Goal: Task Accomplishment & Management: Complete application form

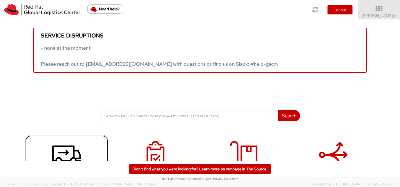
click at [69, 155] on icon at bounding box center [66, 155] width 29 height 28
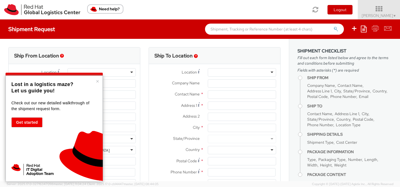
select select "512"
select select
type input "Red Hat"
type input "[PERSON_NAME]"
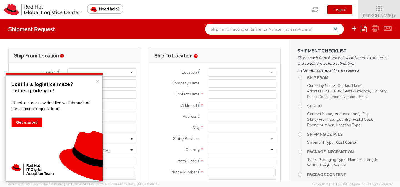
type input "19197544874"
type input "[EMAIL_ADDRESS][DOMAIN_NAME]"
click at [99, 82] on button "×" at bounding box center [97, 82] width 3 height 6
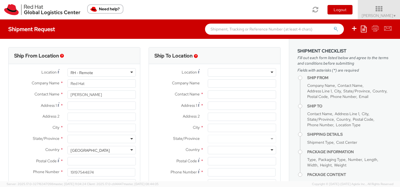
click at [216, 72] on div at bounding box center [242, 72] width 68 height 8
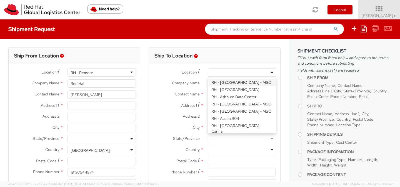
click at [200, 81] on label "Company Name *" at bounding box center [176, 82] width 55 height 7
click at [208, 81] on input "Company Name *" at bounding box center [242, 83] width 68 height 8
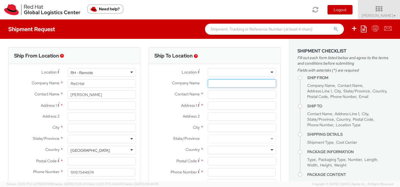
paste input "Lionhead Conference Centre, 8525 Mississauga Rd, Brampton, L6Y 0C1, Canada"
type input "Lionhead Conference Centre, 8525 Mississauga Rd, Brampton, L6Y 0C1, Canada"
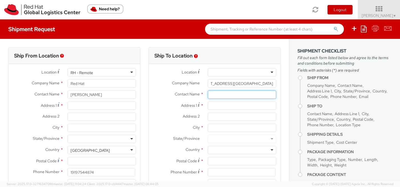
click at [219, 94] on input "text" at bounding box center [242, 95] width 68 height 8
type input "[PERSON_NAME]"
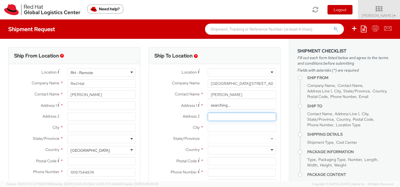
click at [215, 116] on input "Address 2 *" at bounding box center [242, 117] width 68 height 8
paste input "Lionhead Conference Centre, 8525 Mississauga Rd, Brampton, L6Y 0"
type input "Lionhead Conference Centre, 8525 Mississauga Rd, Brampton, L6Y 0"
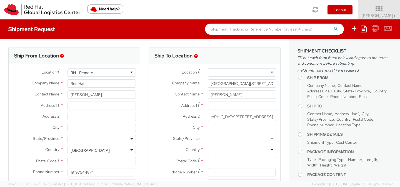
click at [214, 136] on div at bounding box center [242, 139] width 68 height 8
click at [212, 151] on div at bounding box center [242, 150] width 68 height 8
type input "[GEOGRAPHIC_DATA]"
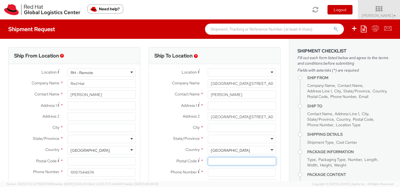
click at [218, 162] on input "Postal Code *" at bounding box center [242, 161] width 68 height 8
paste input "Lionhead Conference Centre, 8525 Mississauga Rd, Brampton, L6Y 0C1, Canada"
type input "Lionhead Conference Centre, 8525 Mississauga Rd, Brampton, L6Y 0C1, Canada"
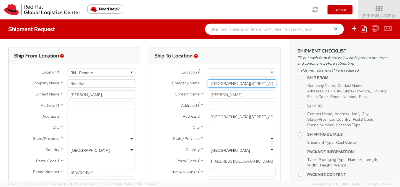
click at [229, 84] on input "Lionhead Conference Centre, 8525 Mississauga Rd, Brampton, L6Y 0C1, Canada" at bounding box center [242, 83] width 68 height 8
drag, startPoint x: 261, startPoint y: 84, endPoint x: 314, endPoint y: 84, distance: 52.5
click at [314, 84] on div "Ship From Location Location * RH - Remote RH - Remote [GEOGRAPHIC_DATA] - [GEOG…" at bounding box center [200, 110] width 400 height 142
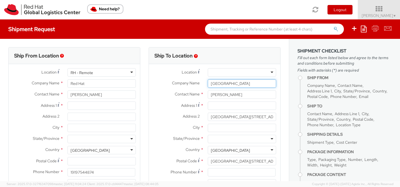
type input "Lionhead Conference Centre"
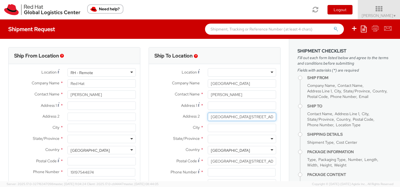
drag, startPoint x: 263, startPoint y: 117, endPoint x: 201, endPoint y: 120, distance: 62.6
click at [201, 120] on div "Address 2 * Lionhead Conference Centre, 8525 Mississauga Rd, Brampton, L6Y 0" at bounding box center [214, 117] width 131 height 8
click at [222, 117] on input "Lionhead Conference Centre, 8525 Mississauga Rd, Brampton, L6Y 0" at bounding box center [242, 117] width 68 height 8
drag, startPoint x: 263, startPoint y: 116, endPoint x: 179, endPoint y: 116, distance: 83.6
click at [179, 116] on div "Address 2 * Lionhead Conference Centre, 8525 Mississauga Rd, Brampton, L6Y 0" at bounding box center [214, 117] width 131 height 8
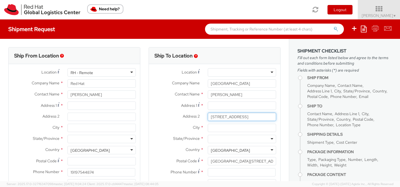
drag, startPoint x: 211, startPoint y: 117, endPoint x: 247, endPoint y: 116, distance: 36.7
click at [247, 116] on input "8525 Mississauga Rd, Brampton, L6Y 0" at bounding box center [242, 117] width 68 height 8
type input ", Brampton, L6Y 0"
click at [218, 105] on input "Address 1 *" at bounding box center [242, 106] width 68 height 8
paste input "8525 Mississauga Rd"
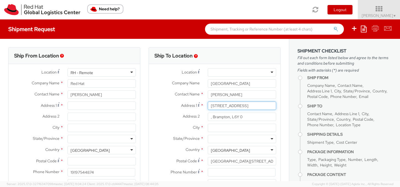
type input "8525 Mississauga Rd"
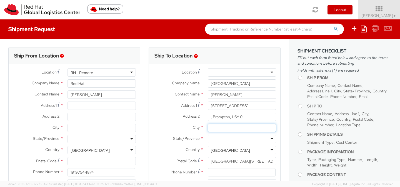
click at [222, 128] on input "City *" at bounding box center [242, 128] width 68 height 8
type input "Brampton"
drag, startPoint x: 231, startPoint y: 117, endPoint x: 193, endPoint y: 117, distance: 37.5
click at [193, 117] on div "Address 2 * , Brampton, L6Y 0" at bounding box center [214, 117] width 131 height 8
type input "L6Y 0"
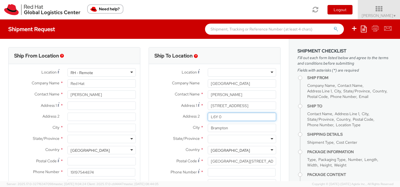
drag, startPoint x: 237, startPoint y: 117, endPoint x: 201, endPoint y: 117, distance: 35.6
click at [201, 117] on div "Address 2 * L6Y 0" at bounding box center [214, 117] width 131 height 8
click at [216, 138] on div at bounding box center [242, 139] width 68 height 8
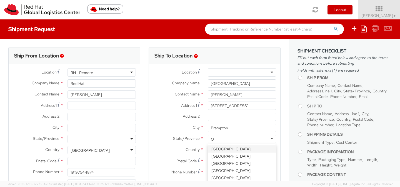
type input "On"
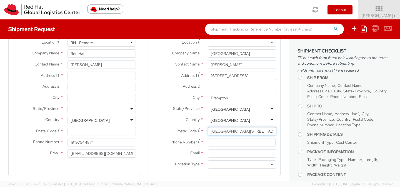
scroll to position [0, 77]
drag, startPoint x: 211, startPoint y: 131, endPoint x: 296, endPoint y: 131, distance: 85.0
click at [296, 131] on div "Ship From Location Location * RH - Remote RH - Remote [GEOGRAPHIC_DATA] - [GEOG…" at bounding box center [200, 110] width 400 height 142
click at [246, 137] on div "Postal Code * Lionhead Conference Centre, 8525 Mississauga Rd, Brampton, L6Y 0C…" at bounding box center [214, 132] width 131 height 11
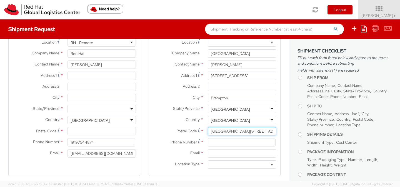
drag, startPoint x: 211, startPoint y: 132, endPoint x: 265, endPoint y: 132, distance: 53.3
click at [265, 132] on input "Lionhead Conference Centre, 8525 Mississauga Rd, Brampton, L6Y 0C1, Canada" at bounding box center [242, 131] width 68 height 8
drag, startPoint x: 265, startPoint y: 132, endPoint x: 156, endPoint y: 129, distance: 109.2
click at [156, 129] on div "Postal Code * 525 Mississauga Rd, Brampton, L6Y 0C1, Canada" at bounding box center [214, 131] width 131 height 8
drag, startPoint x: 255, startPoint y: 130, endPoint x: 228, endPoint y: 131, distance: 26.7
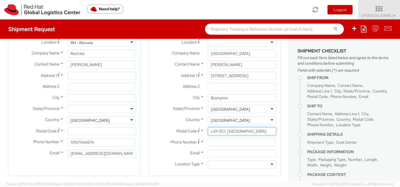
click at [228, 131] on input "L6Y 0C1, Canada" at bounding box center [242, 131] width 68 height 8
click at [237, 132] on input "L6Y 0C1," at bounding box center [242, 131] width 68 height 8
click at [245, 132] on input "L6Y 0C1," at bounding box center [242, 131] width 68 height 8
type input "L6Y 0C1"
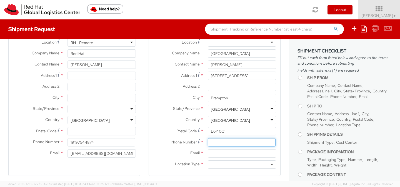
click at [213, 142] on input at bounding box center [242, 142] width 68 height 8
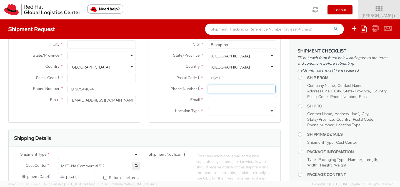
scroll to position [85, 0]
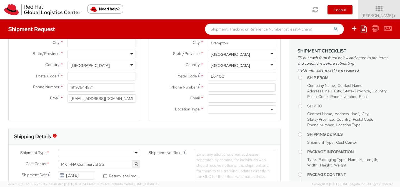
click at [215, 109] on div at bounding box center [242, 110] width 68 height 8
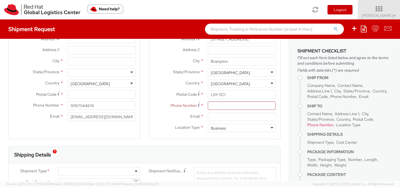
scroll to position [71, 0]
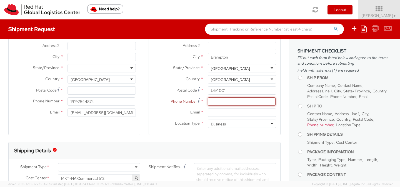
click at [219, 100] on input at bounding box center [242, 101] width 68 height 8
paste input "1 905-455-8400"
type input "1 905-455-8400"
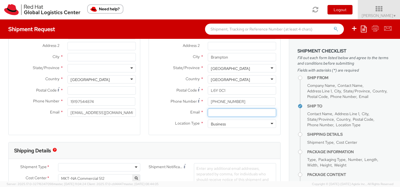
click at [220, 113] on input "Email *" at bounding box center [242, 113] width 68 height 8
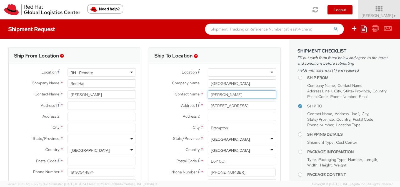
click at [211, 95] on input "[PERSON_NAME]" at bounding box center [242, 95] width 68 height 8
click at [235, 94] on input "[PERSON_NAME]" at bounding box center [242, 95] width 68 height 8
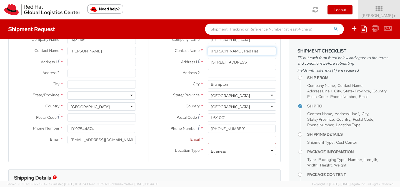
scroll to position [44, 0]
type input "Alicia Massey, Red Hat"
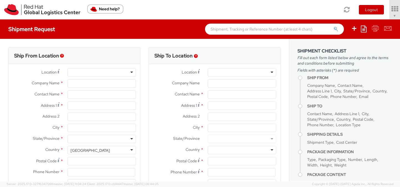
select select "512"
type input "Red Hat"
type input "[PERSON_NAME]"
type input "19197544874"
type input "[EMAIL_ADDRESS][DOMAIN_NAME]"
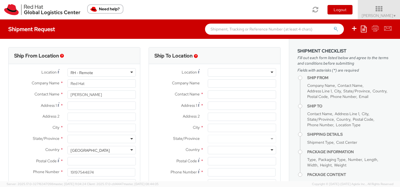
select select
click at [214, 73] on div at bounding box center [242, 72] width 68 height 8
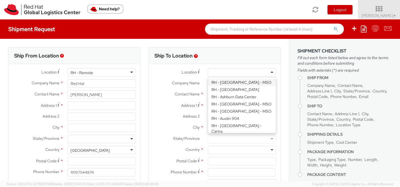
click at [201, 84] on label "Company Name *" at bounding box center [176, 82] width 55 height 7
click at [208, 84] on input "Company Name *" at bounding box center [242, 83] width 68 height 8
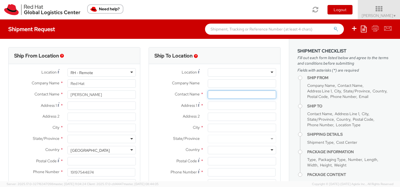
click at [211, 95] on input "text" at bounding box center [242, 95] width 68 height 8
type input "[PERSON_NAME]"
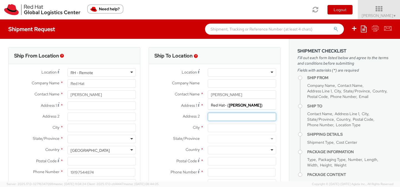
click at [214, 118] on input "Address 2 *" at bounding box center [242, 117] width 68 height 8
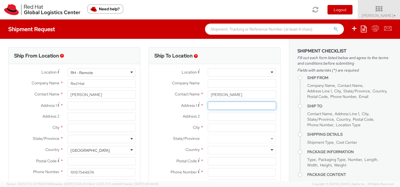
click at [212, 107] on input "Address 1 *" at bounding box center [242, 106] width 68 height 8
paste input "[STREET_ADDRESS][PERSON_NAME]."
type input "[STREET_ADDRESS][PERSON_NAME]."
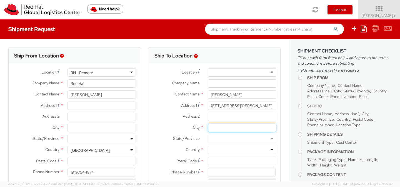
click at [212, 127] on input "City *" at bounding box center [242, 128] width 68 height 8
paste input "[STREET_ADDRESS][PERSON_NAME]."
type input "[STREET_ADDRESS][PERSON_NAME]."
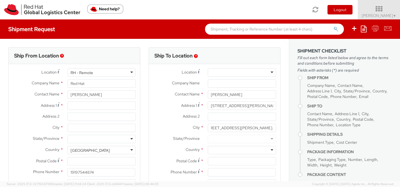
click at [217, 139] on div at bounding box center [242, 139] width 68 height 8
click at [217, 141] on div at bounding box center [242, 139] width 68 height 8
click at [273, 139] on div at bounding box center [242, 139] width 68 height 8
click at [227, 136] on div at bounding box center [242, 139] width 68 height 8
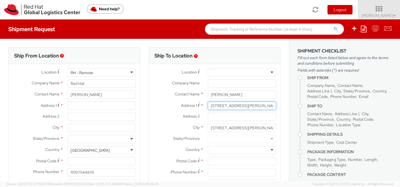
scroll to position [0, 7]
drag, startPoint x: 248, startPoint y: 107, endPoint x: 301, endPoint y: 106, distance: 52.2
click at [301, 106] on div "Ship From Location Location * RH - Remote RH - Remote [GEOGRAPHIC_DATA] - [GEOG…" at bounding box center [200, 110] width 400 height 142
type input "[GEOGRAPHIC_DATA][PERSON_NAME]"
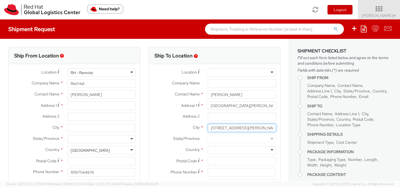
drag, startPoint x: 251, startPoint y: 128, endPoint x: 190, endPoint y: 128, distance: 60.5
click at [190, 128] on div "City * [STREET_ADDRESS][PERSON_NAME]." at bounding box center [214, 128] width 131 height 8
type input "Apex, NC 27523."
click at [224, 141] on div at bounding box center [242, 139] width 68 height 8
click at [271, 139] on div at bounding box center [242, 139] width 68 height 8
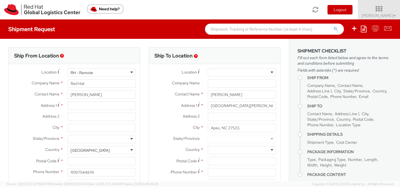
click at [271, 139] on div at bounding box center [242, 139] width 68 height 8
click at [243, 138] on div at bounding box center [242, 139] width 68 height 8
click at [272, 137] on div at bounding box center [242, 139] width 68 height 8
click at [220, 140] on div at bounding box center [242, 139] width 68 height 8
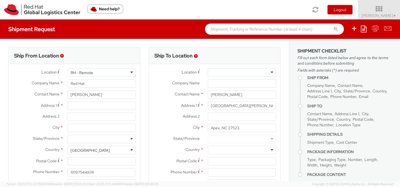
click at [217, 153] on div at bounding box center [242, 150] width 68 height 8
type input "Uni"
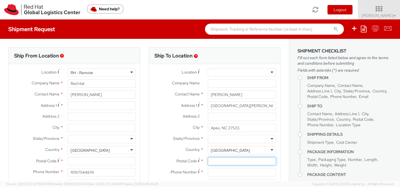
click at [217, 163] on input "Postal Code *" at bounding box center [242, 161] width 68 height 8
paste input "[STREET_ADDRESS][PERSON_NAME]."
drag, startPoint x: 260, startPoint y: 162, endPoint x: 165, endPoint y: 161, distance: 94.7
click at [165, 161] on div "Postal Code * [STREET_ADDRESS][PERSON_NAME]." at bounding box center [214, 161] width 131 height 8
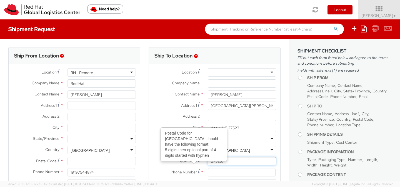
click at [213, 162] on input "27523." at bounding box center [242, 161] width 68 height 8
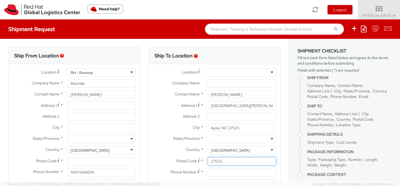
type input "27523."
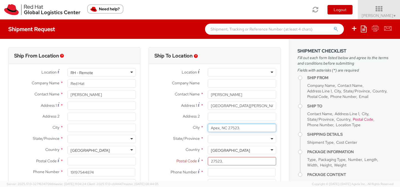
drag, startPoint x: 242, startPoint y: 127, endPoint x: 221, endPoint y: 127, distance: 21.4
click at [221, 127] on input "Apex, NC 27523." at bounding box center [242, 128] width 68 height 8
type input "Apex"
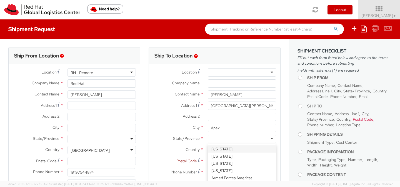
click at [222, 141] on div at bounding box center [242, 139] width 68 height 8
type input "North"
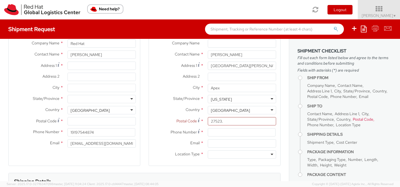
scroll to position [42, 0]
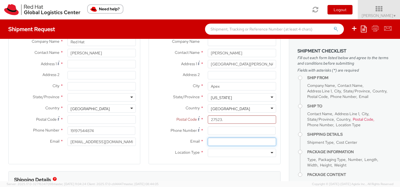
click at [220, 140] on input "Email *" at bounding box center [242, 142] width 68 height 8
type input "[EMAIL_ADDRESS][DOMAIN_NAME]"
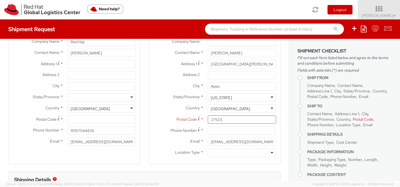
click at [272, 152] on div at bounding box center [242, 153] width 68 height 8
click at [214, 131] on input at bounding box center [242, 131] width 68 height 8
paste input "9197575004"
type input "9197575004"
click at [155, 153] on label "Location Type *" at bounding box center [176, 152] width 55 height 7
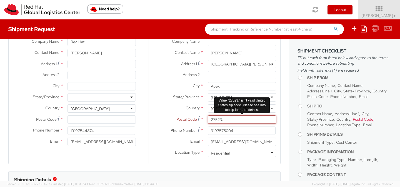
click at [242, 121] on input "27523." at bounding box center [242, 120] width 68 height 8
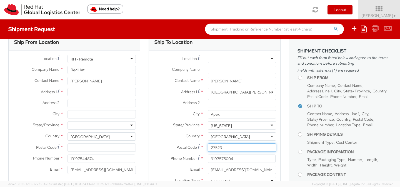
scroll to position [0, 0]
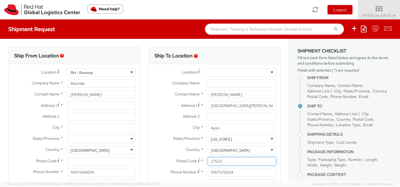
type input "27523"
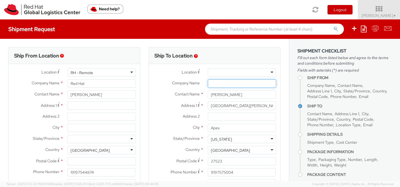
click at [221, 82] on input "Company Name *" at bounding box center [242, 83] width 68 height 8
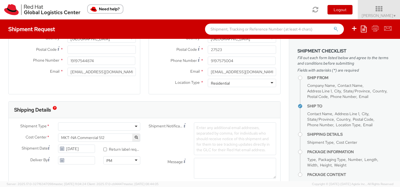
scroll to position [113, 0]
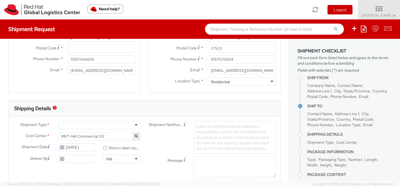
type input "Red Hat"
click at [135, 125] on div at bounding box center [99, 125] width 82 height 8
click at [86, 148] on input "[DATE]" at bounding box center [76, 147] width 37 height 8
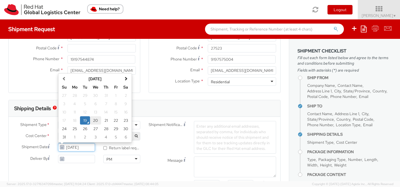
click at [97, 120] on td "20" at bounding box center [95, 120] width 11 height 8
type input "[DATE]"
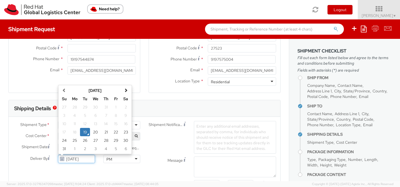
click at [73, 161] on input "[DATE]" at bounding box center [76, 159] width 37 height 8
click at [114, 132] on td "22" at bounding box center [116, 132] width 10 height 8
type input "[DATE]"
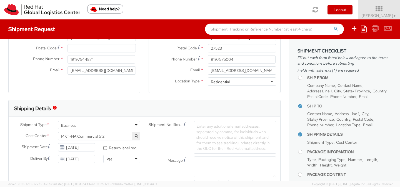
click at [138, 159] on div "PM" at bounding box center [121, 159] width 37 height 8
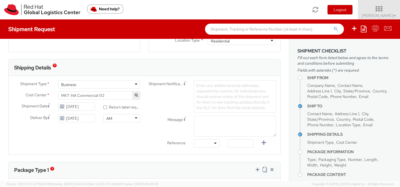
scroll to position [156, 0]
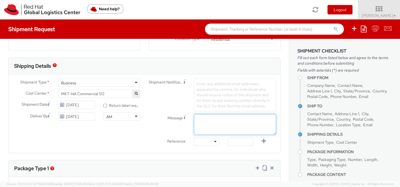
click at [215, 120] on textarea "Message" at bounding box center [235, 124] width 82 height 21
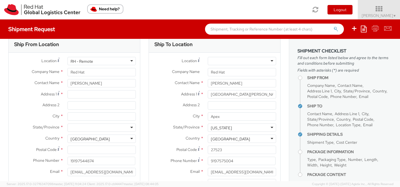
scroll to position [0, 0]
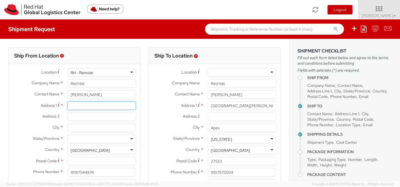
click at [83, 104] on input "Address 1 *" at bounding box center [101, 106] width 68 height 8
type input "[STREET_ADDRESS]"
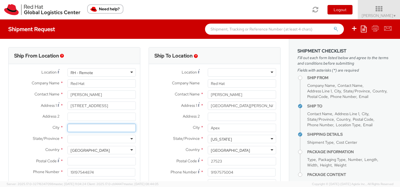
type input "[GEOGRAPHIC_DATA]"
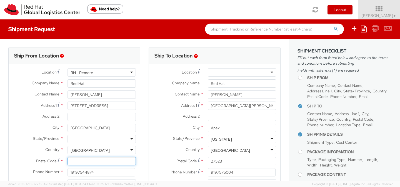
type input "27703"
type input "9195395970"
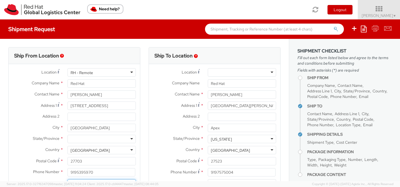
type input "[EMAIL_ADDRESS][DOMAIN_NAME]"
click at [131, 139] on div at bounding box center [101, 139] width 68 height 8
type input "north"
click at [131, 71] on div at bounding box center [101, 72] width 68 height 8
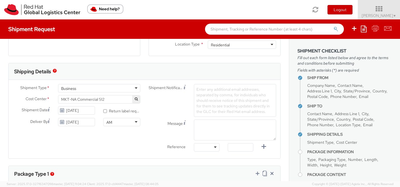
scroll to position [150, 0]
click at [207, 91] on span "Enter any additional email addresses, separated by comma, for individuals who s…" at bounding box center [232, 100] width 73 height 27
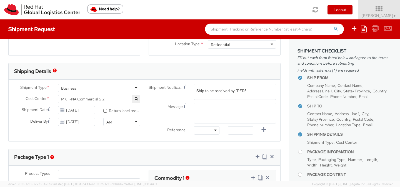
type input "Ship to be received by [DATE]"
type input "A"
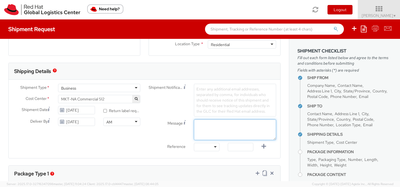
click at [207, 109] on div "Shipment Notification Enter any additional email addresses, separated by comma,…" at bounding box center [212, 119] width 136 height 70
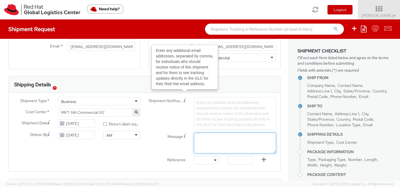
scroll to position [133, 0]
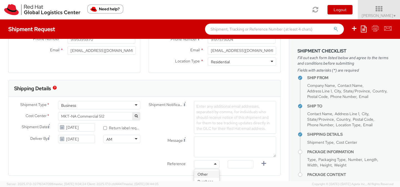
click at [214, 165] on div at bounding box center [207, 164] width 26 height 8
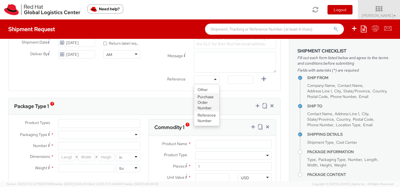
scroll to position [222, 0]
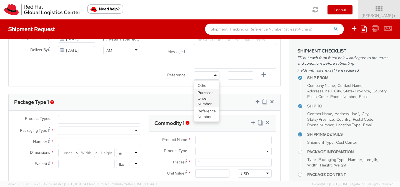
click at [133, 74] on div "Shipment Type * Business Business Batch Business Personal Cost Center * MKT-NA …" at bounding box center [145, 47] width 272 height 70
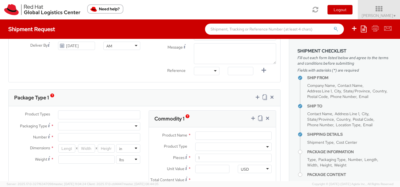
scroll to position [230, 0]
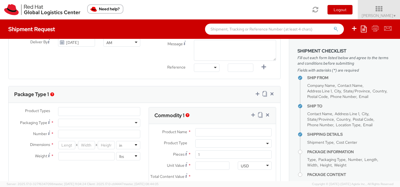
click at [76, 110] on ul at bounding box center [99, 111] width 82 height 8
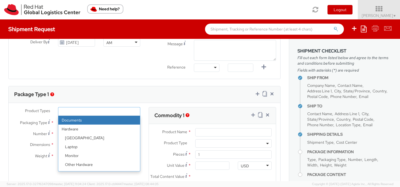
click at [89, 94] on div "Package Type 1" at bounding box center [145, 94] width 272 height 17
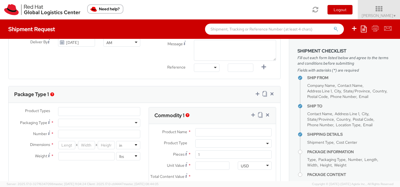
click at [136, 123] on div at bounding box center [99, 123] width 82 height 8
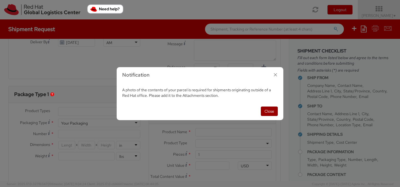
click at [269, 109] on button "Close" at bounding box center [269, 111] width 17 height 9
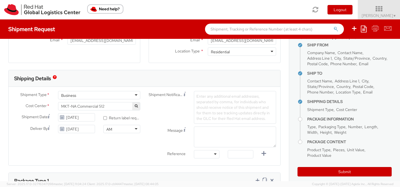
scroll to position [144, 0]
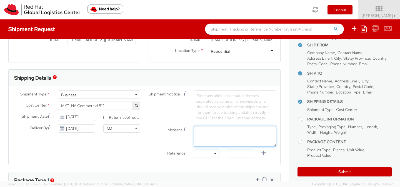
click at [208, 136] on textarea "Message" at bounding box center [235, 136] width 82 height 21
type textarea "Red Hat table cloth shipping for Tech Day event in [GEOGRAPHIC_DATA] on [DATE]"
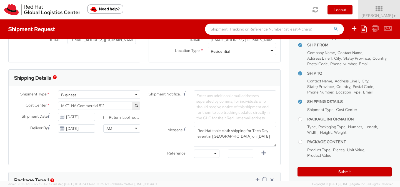
click at [160, 140] on div "Message Red Hat table cloth shipping for Tech Day event in [GEOGRAPHIC_DATA] on…" at bounding box center [212, 136] width 136 height 21
click at [216, 153] on div at bounding box center [207, 154] width 26 height 8
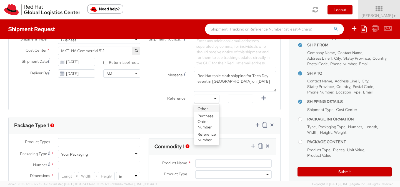
scroll to position [201, 0]
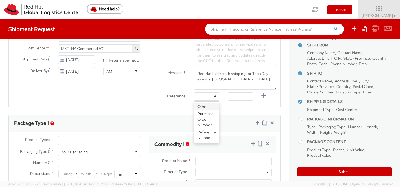
click at [75, 141] on ul at bounding box center [99, 140] width 82 height 8
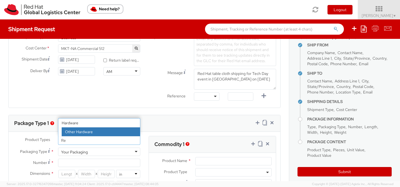
type input "R"
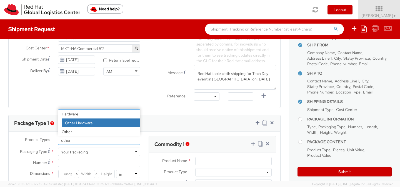
type input "other"
click at [131, 94] on div "Shipment Type * Business Business Batch Business Personal Cost Center * MKT-NA …" at bounding box center [145, 68] width 272 height 70
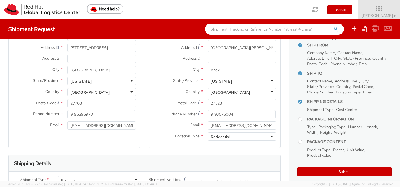
scroll to position [60, 0]
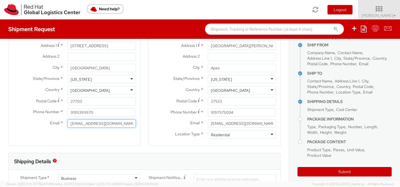
click at [116, 125] on input "[EMAIL_ADDRESS][DOMAIN_NAME]" at bounding box center [101, 123] width 68 height 8
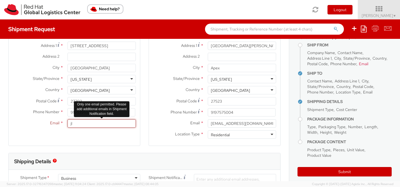
type input "j"
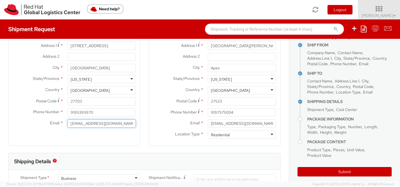
type input "[EMAIL_ADDRESS][DOMAIN_NAME]"
click at [119, 141] on div "Ship From Location Location * [GEOGRAPHIC_DATA] - [GEOGRAPHIC_DATA] - [GEOGRAPH…" at bounding box center [74, 66] width 132 height 159
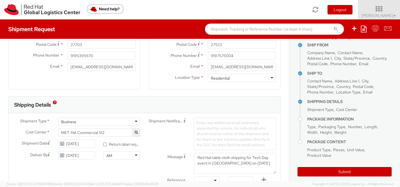
scroll to position [119, 0]
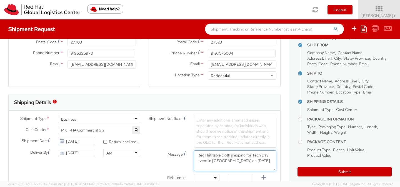
click at [254, 156] on textarea "Red Hat table cloth shipping for Tech Day event in [GEOGRAPHIC_DATA] on [DATE]" at bounding box center [235, 161] width 82 height 21
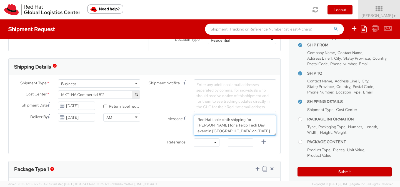
scroll to position [155, 0]
click at [216, 143] on div at bounding box center [207, 142] width 26 height 8
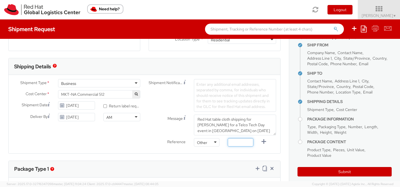
click at [241, 142] on input "text" at bounding box center [241, 142] width 26 height 8
click at [233, 148] on div at bounding box center [241, 143] width 34 height 11
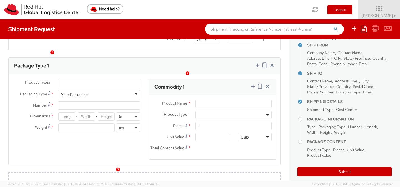
scroll to position [272, 0]
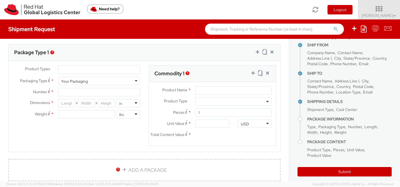
click at [52, 52] on img "button" at bounding box center [52, 53] width 4 height 4
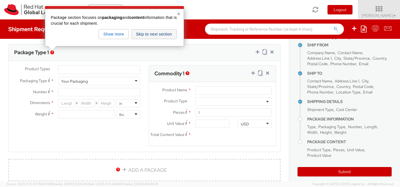
click at [150, 36] on button "Skip to next section" at bounding box center [153, 34] width 45 height 10
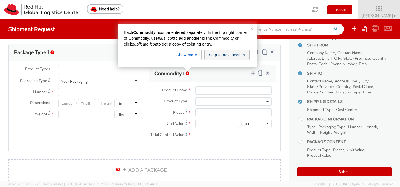
click at [222, 56] on button "Skip to next section" at bounding box center [226, 55] width 45 height 10
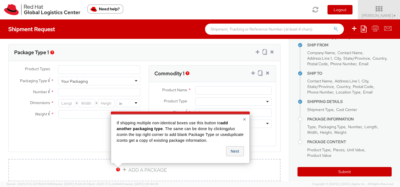
click at [237, 150] on button "Next" at bounding box center [235, 151] width 18 height 10
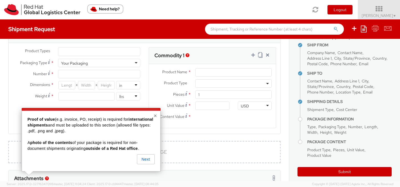
click at [156, 115] on button "×" at bounding box center [155, 116] width 3 height 6
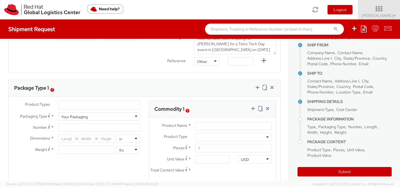
scroll to position [233, 0]
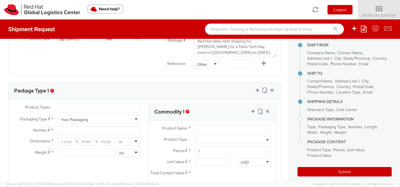
click at [70, 107] on input "search" at bounding box center [69, 108] width 17 height 6
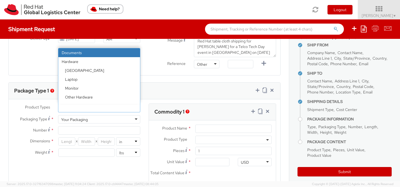
click at [70, 107] on input "search" at bounding box center [69, 108] width 17 height 6
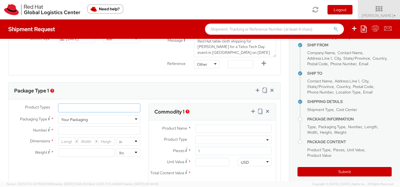
click at [51, 92] on img "button" at bounding box center [52, 91] width 4 height 4
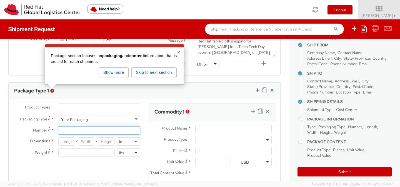
click at [75, 129] on input "Number *" at bounding box center [99, 130] width 82 height 8
click at [52, 131] on span "*" at bounding box center [52, 130] width 3 height 6
click at [58, 131] on input "Number *" at bounding box center [99, 130] width 82 height 8
click at [52, 130] on span "*" at bounding box center [52, 130] width 3 height 6
click at [58, 130] on input "Number *" at bounding box center [99, 130] width 82 height 8
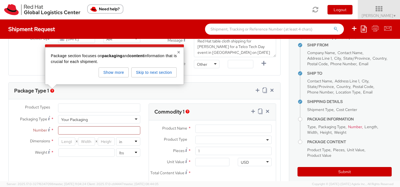
click at [179, 52] on button "×" at bounding box center [178, 52] width 3 height 6
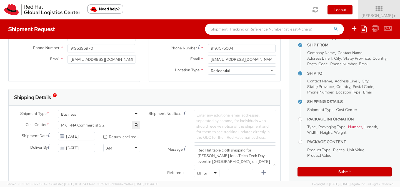
scroll to position [126, 0]
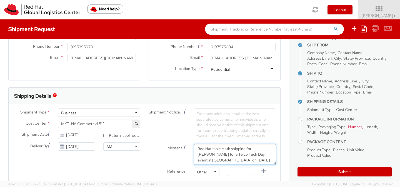
click at [219, 159] on textarea "Red Hat table cloth shipping for [PERSON_NAME] for a Telco Tech Day event in [G…" at bounding box center [235, 154] width 82 height 21
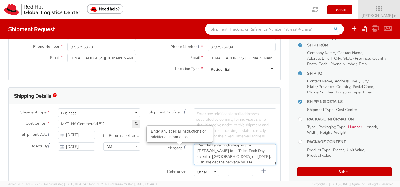
type textarea "Red Hat table cloth shipping for [PERSON_NAME] for a Telco Tech Day event in [G…"
click at [102, 163] on div "Shipment Type * Business Business Batch Business Personal Cost Center * MKT-NA …" at bounding box center [145, 144] width 272 height 70
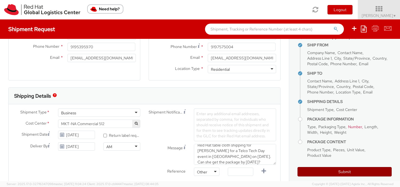
click at [345, 173] on button "Submit" at bounding box center [344, 171] width 94 height 9
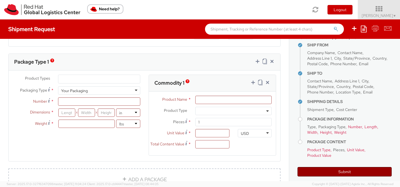
scroll to position [271, 0]
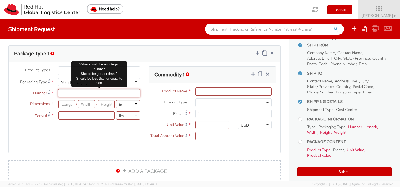
click at [63, 96] on input "Number *" at bounding box center [99, 93] width 82 height 8
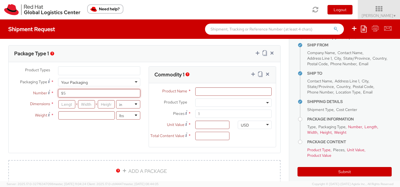
type input "$5"
click at [68, 107] on input "number" at bounding box center [66, 104] width 17 height 8
click at [71, 71] on input "search" at bounding box center [69, 71] width 17 height 6
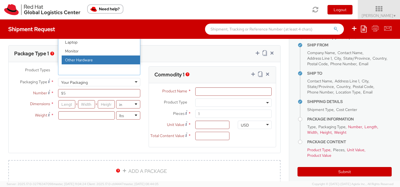
select select "HARD_OTHER"
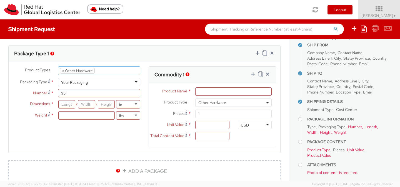
scroll to position [28, 0]
click at [204, 91] on input "Product Name *" at bounding box center [233, 91] width 76 height 8
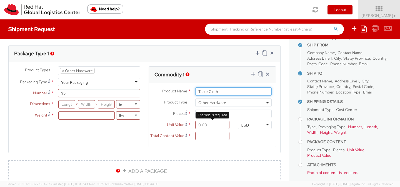
type input "Table Cloth"
click at [209, 125] on input "Unit Value *" at bounding box center [212, 125] width 34 height 8
type input "5.00"
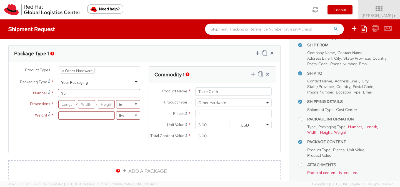
click at [205, 136] on input "5.00" at bounding box center [212, 136] width 34 height 8
click at [87, 116] on input "number" at bounding box center [86, 115] width 56 height 8
type input "3"
click at [68, 104] on input "number" at bounding box center [66, 104] width 17 height 8
click at [62, 69] on span "×" at bounding box center [63, 70] width 2 height 5
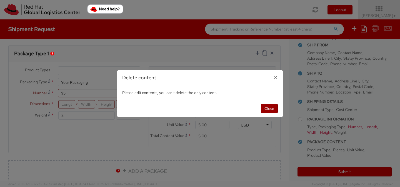
click at [271, 108] on button "Close" at bounding box center [269, 108] width 17 height 9
select select "HARD_OTHER"
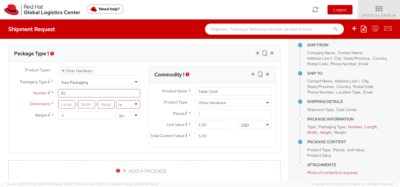
click at [62, 71] on span "×" at bounding box center [63, 70] width 2 height 5
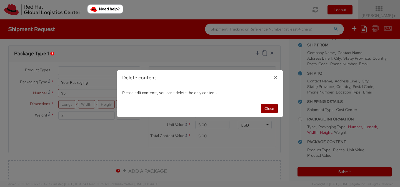
click at [270, 107] on button "Close" at bounding box center [269, 108] width 17 height 9
select select "HARD_OTHER"
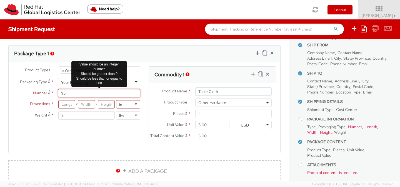
click at [75, 94] on input "$5" at bounding box center [99, 93] width 82 height 8
type input "$"
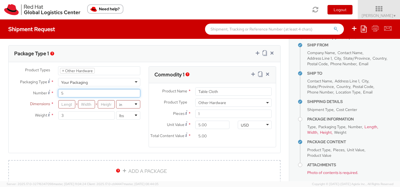
type input "5"
click at [77, 122] on div "Dimensions * X X in cm Weight * 3 lbs kgs" at bounding box center [77, 111] width 136 height 22
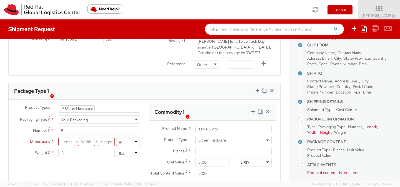
scroll to position [212, 0]
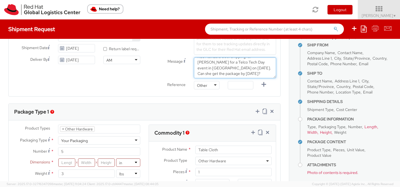
click at [243, 73] on textarea "Red Hat table cloth shipping for [PERSON_NAME] for a Telco Tech Day event in [G…" at bounding box center [235, 67] width 82 height 21
type textarea "Red Hat table cloth shipping for [PERSON_NAME] for a Telco Tech Day event in [G…"
click at [72, 162] on input "number" at bounding box center [66, 163] width 17 height 8
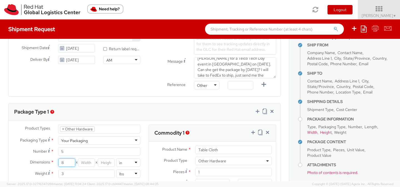
type input "8"
click at [87, 163] on input "number" at bounding box center [86, 163] width 17 height 8
type input "3"
type input "12"
click at [102, 163] on input "number" at bounding box center [106, 163] width 17 height 8
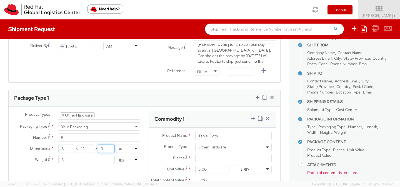
scroll to position [206, 0]
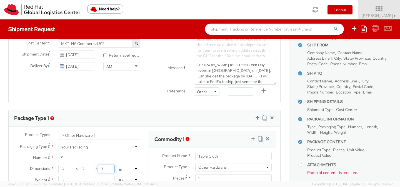
type input "3"
click at [254, 81] on textarea "Red Hat table cloth shipping for [PERSON_NAME] for a Telco Tech Day event in [G…" at bounding box center [235, 74] width 82 height 21
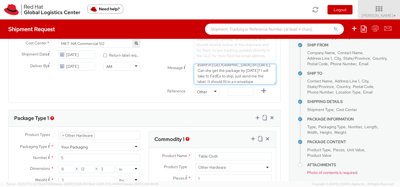
click at [271, 77] on textarea "Red Hat table cloth shipping for [PERSON_NAME] for a Telco Tech Day event in [G…" at bounding box center [235, 74] width 82 height 21
drag, startPoint x: 271, startPoint y: 77, endPoint x: 274, endPoint y: 77, distance: 3.3
click at [274, 77] on textarea "Red Hat table cloth shipping for [PERSON_NAME] for a Telco Tech Day event in [G…" at bounding box center [235, 74] width 82 height 21
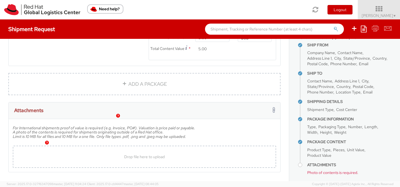
scroll to position [378, 0]
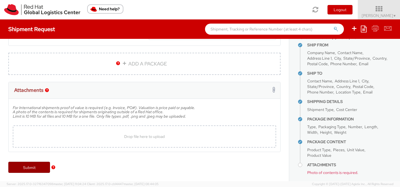
type textarea "Red Hat table cloth shipping for [PERSON_NAME] for a Telco Tech Day event in [G…"
click at [26, 168] on link "Submit" at bounding box center [29, 167] width 42 height 11
click at [109, 133] on div "Drop file here to upload" at bounding box center [144, 136] width 254 height 13
type input "C:\fakepath\Red Hat tablecloth.jpg"
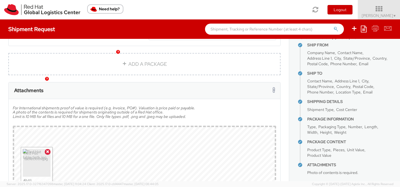
scroll to position [423, 0]
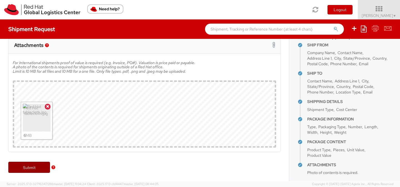
click at [28, 168] on link "Submit" at bounding box center [29, 167] width 42 height 11
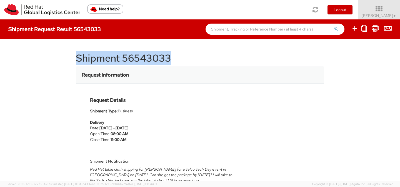
drag, startPoint x: 76, startPoint y: 58, endPoint x: 201, endPoint y: 58, distance: 125.3
click at [201, 58] on h1 "Shipment 56543033" at bounding box center [200, 58] width 248 height 11
copy h1 "Shipment 56543033"
click at [109, 10] on img "Need help?" at bounding box center [105, 8] width 36 height 9
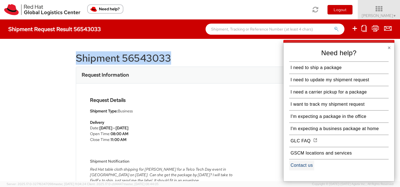
click at [302, 168] on button "Contact us" at bounding box center [301, 166] width 25 height 10
